Goal: Transaction & Acquisition: Purchase product/service

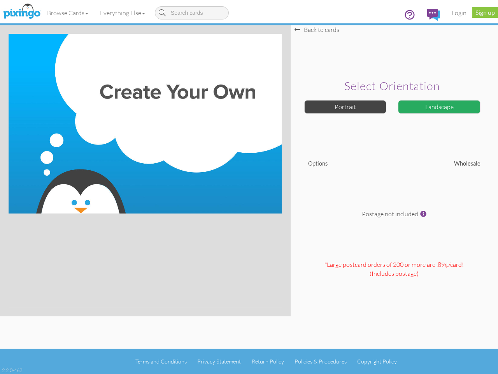
click at [249, 187] on img at bounding box center [145, 123] width 273 height 179
click at [68, 13] on link "Browse Cards" at bounding box center [67, 12] width 53 height 19
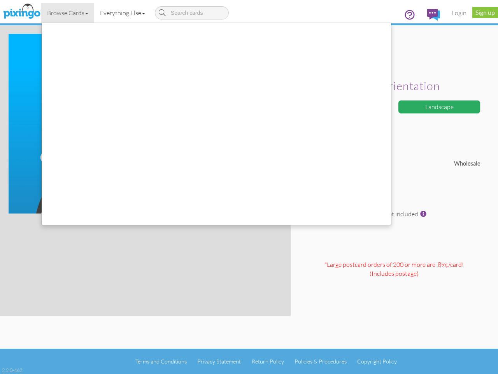
click at [124, 13] on link "Everything Else" at bounding box center [122, 12] width 57 height 19
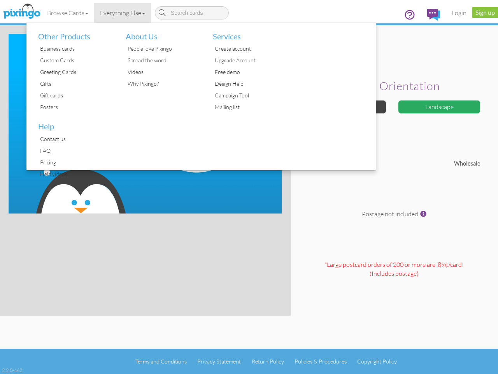
click at [346, 107] on div at bounding box center [333, 96] width 88 height 147
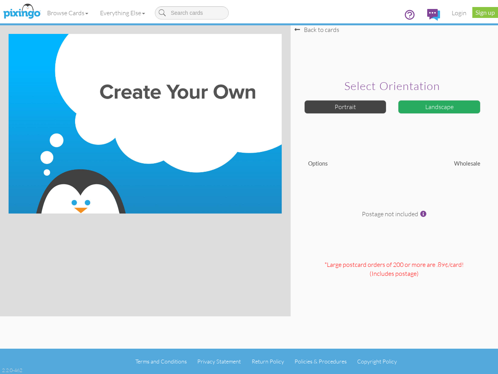
click at [439, 107] on div "Landscape" at bounding box center [439, 107] width 83 height 14
click at [423, 214] on span at bounding box center [423, 214] width 6 height 6
